Goal: Information Seeking & Learning: Learn about a topic

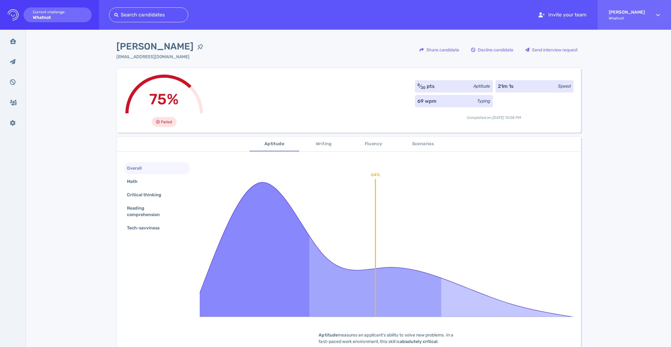
click at [321, 145] on span "Writing" at bounding box center [324, 144] width 42 height 8
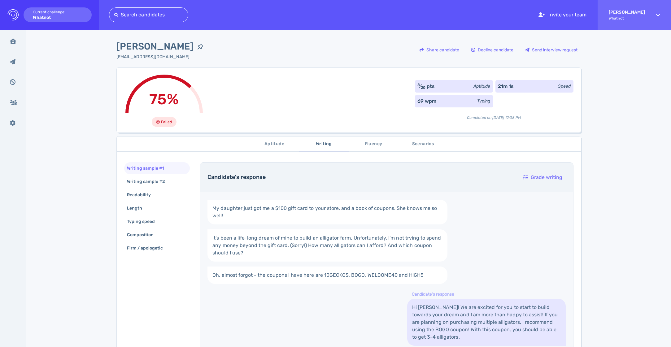
scroll to position [43, 0]
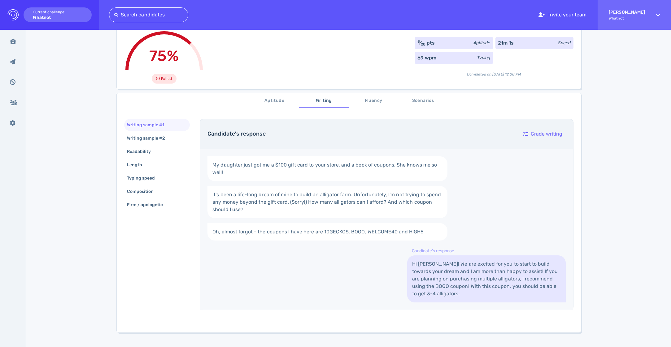
click at [286, 101] on span "Aptitude" at bounding box center [274, 101] width 42 height 8
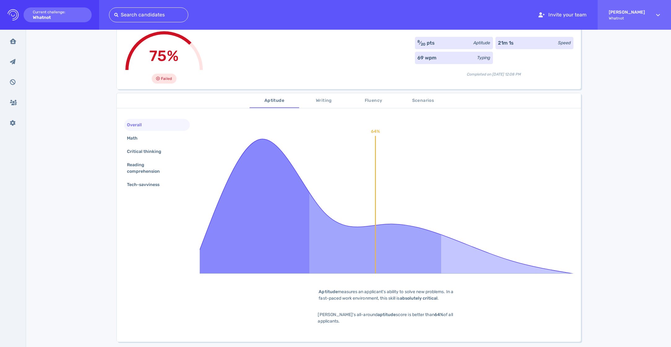
click at [319, 98] on span "Writing" at bounding box center [324, 101] width 42 height 8
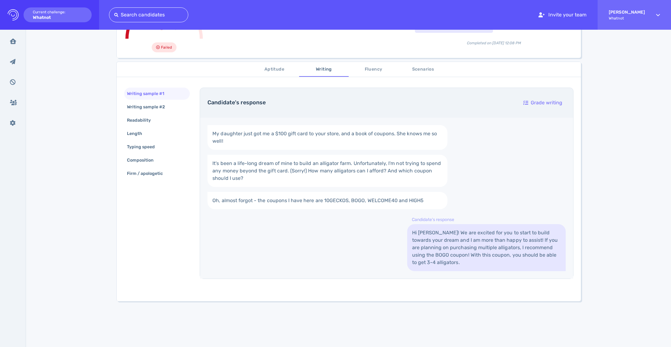
scroll to position [80, 0]
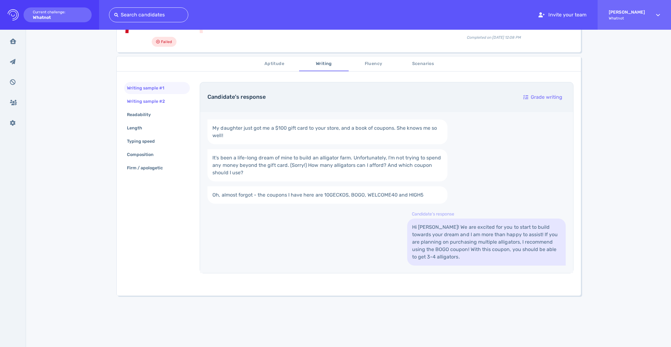
click at [151, 98] on div "Writing sample #2" at bounding box center [149, 101] width 47 height 9
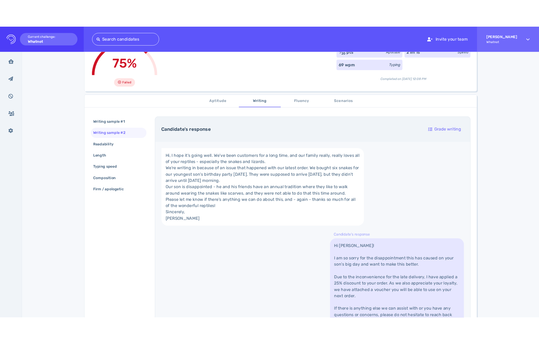
scroll to position [27, 0]
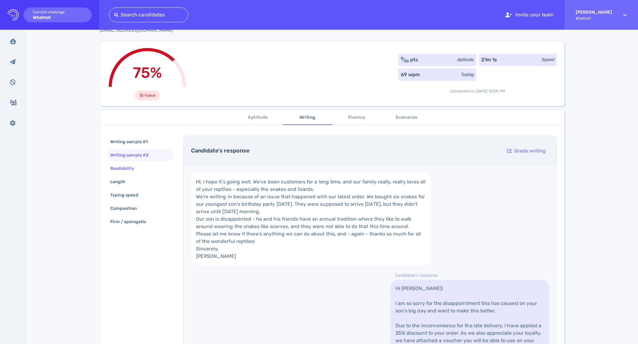
click at [131, 168] on div "Readability" at bounding box center [125, 168] width 33 height 9
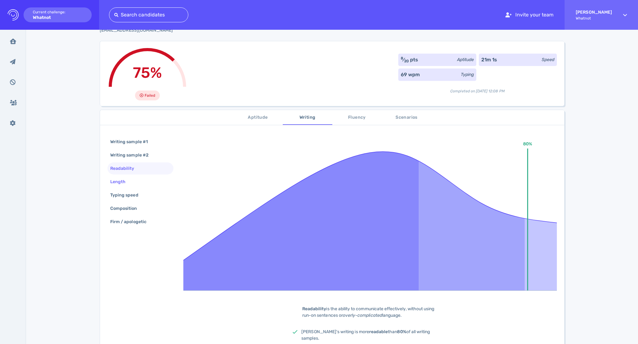
click at [127, 181] on div "Length" at bounding box center [121, 181] width 24 height 9
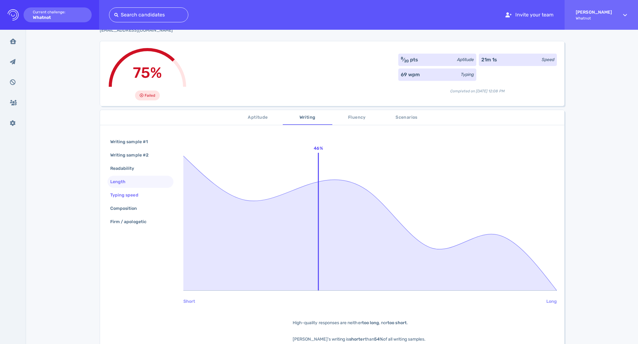
click at [134, 192] on div "Typing speed" at bounding box center [127, 194] width 37 height 9
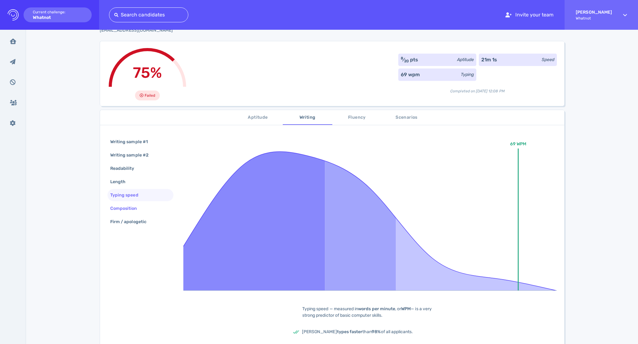
click at [136, 204] on div "Composition" at bounding box center [127, 208] width 36 height 9
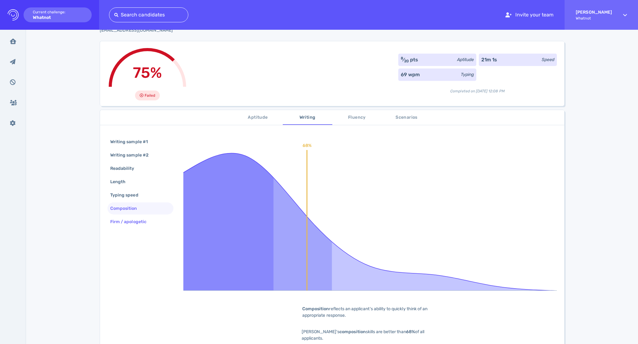
click at [136, 222] on div "Firm / apologetic" at bounding box center [131, 221] width 45 height 9
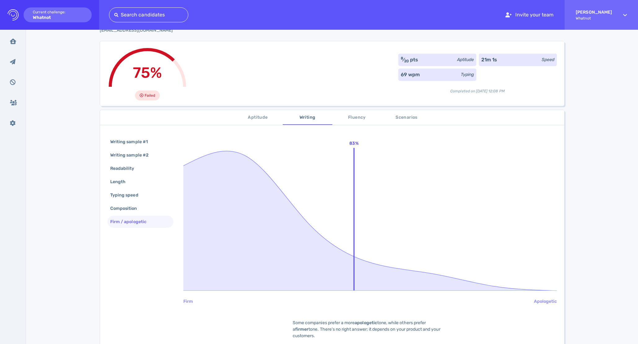
click at [361, 114] on span "Fluency" at bounding box center [357, 118] width 42 height 8
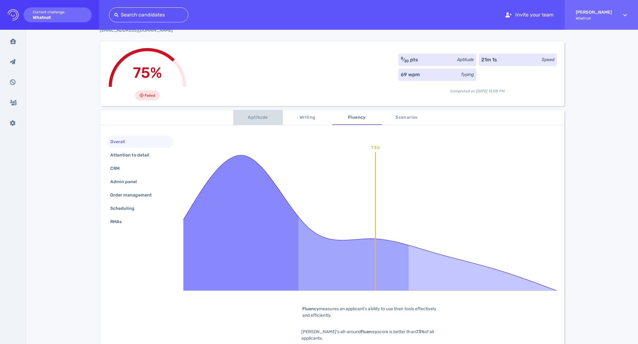
click at [241, 115] on span "Aptitude" at bounding box center [258, 118] width 42 height 8
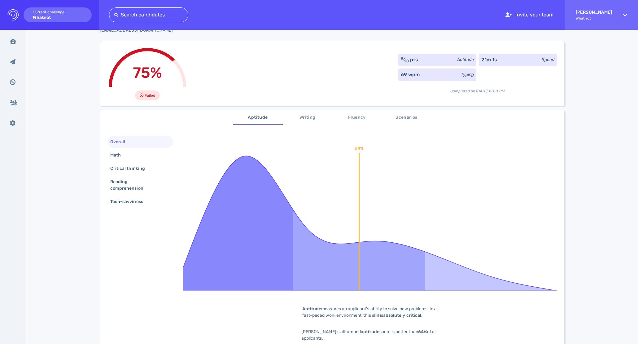
click at [346, 118] on span "Fluency" at bounding box center [357, 118] width 42 height 8
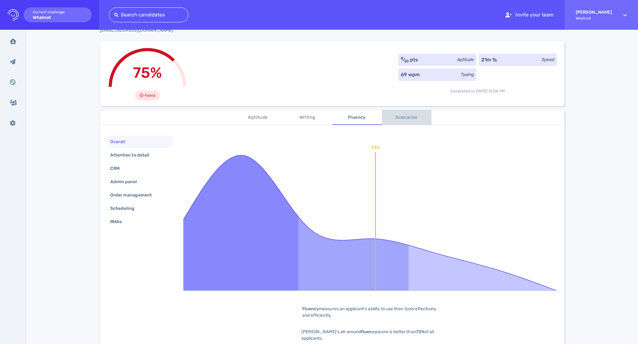
click at [397, 118] on span "Scenarios" at bounding box center [406, 118] width 42 height 8
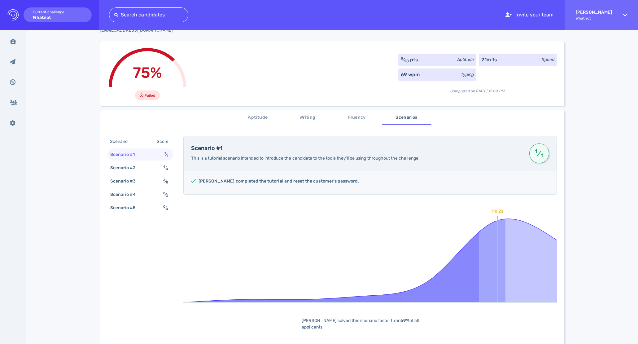
click at [256, 112] on button "Aptitude" at bounding box center [258, 117] width 50 height 15
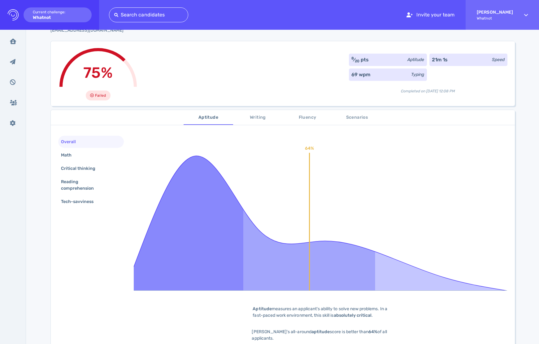
click at [250, 117] on span "Writing" at bounding box center [258, 118] width 42 height 8
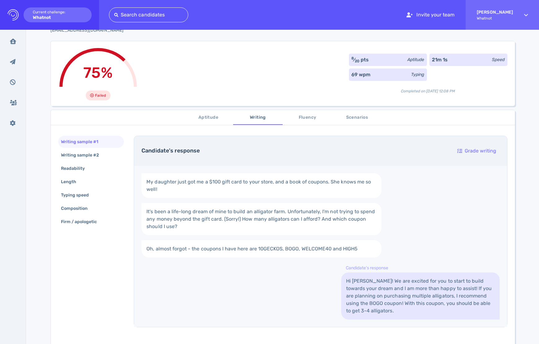
scroll to position [29, 0]
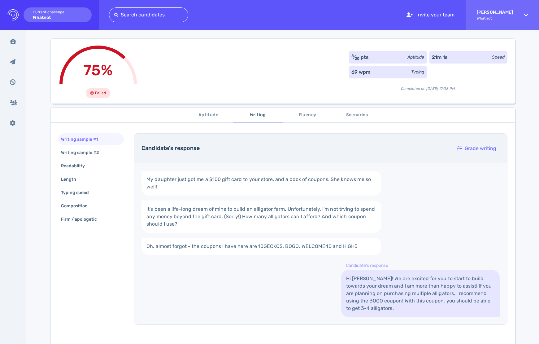
click at [300, 111] on span "Fluency" at bounding box center [307, 115] width 42 height 8
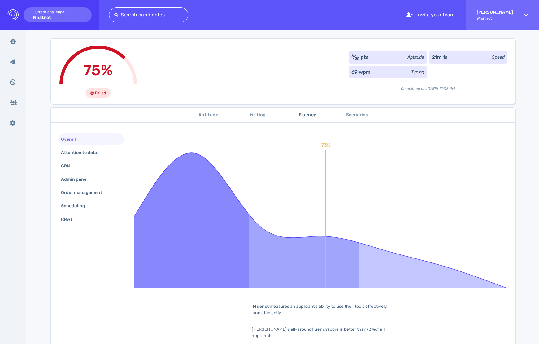
click at [353, 115] on span "Scenarios" at bounding box center [357, 115] width 42 height 8
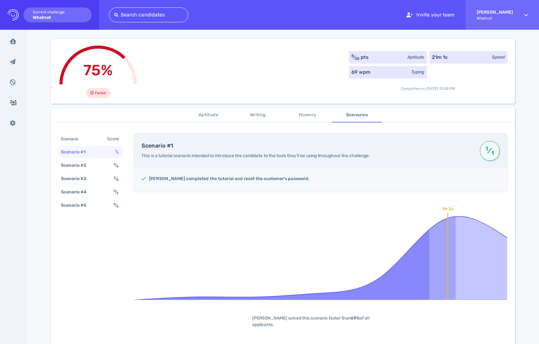
click at [220, 113] on span "Aptitude" at bounding box center [208, 115] width 42 height 8
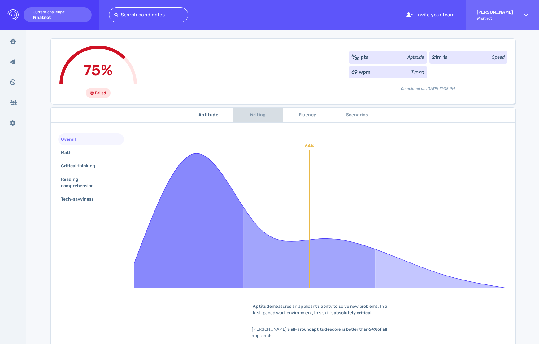
click at [263, 114] on span "Writing" at bounding box center [258, 115] width 42 height 8
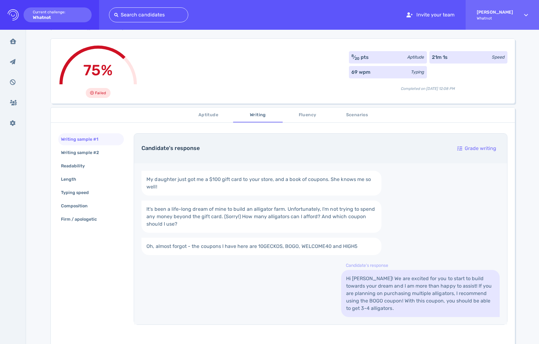
click at [309, 113] on span "Fluency" at bounding box center [307, 115] width 42 height 8
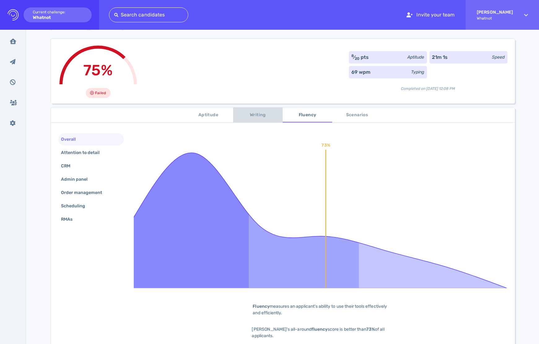
drag, startPoint x: 270, startPoint y: 114, endPoint x: 259, endPoint y: 114, distance: 11.1
click at [270, 114] on span "Writing" at bounding box center [258, 115] width 42 height 8
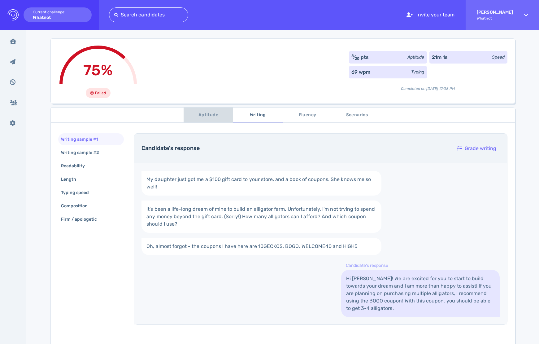
click at [218, 112] on span "Aptitude" at bounding box center [208, 115] width 42 height 8
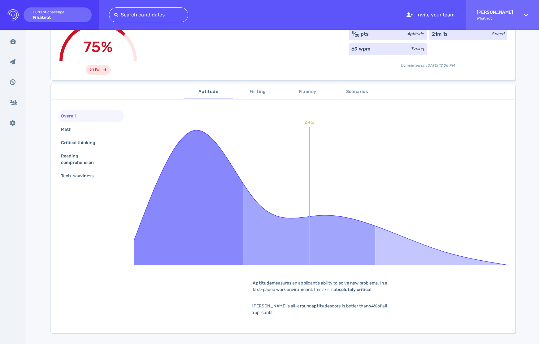
scroll to position [14, 0]
